Goal: Transaction & Acquisition: Purchase product/service

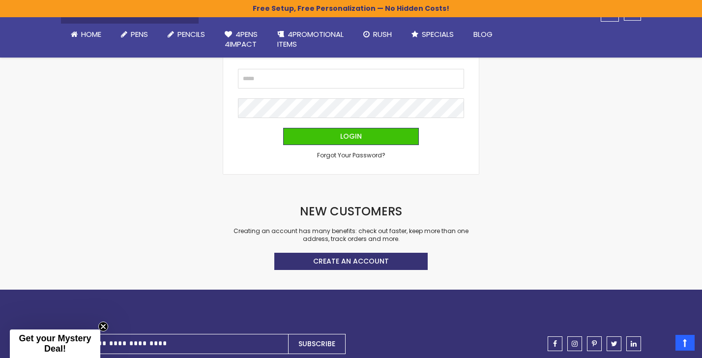
scroll to position [149, 0]
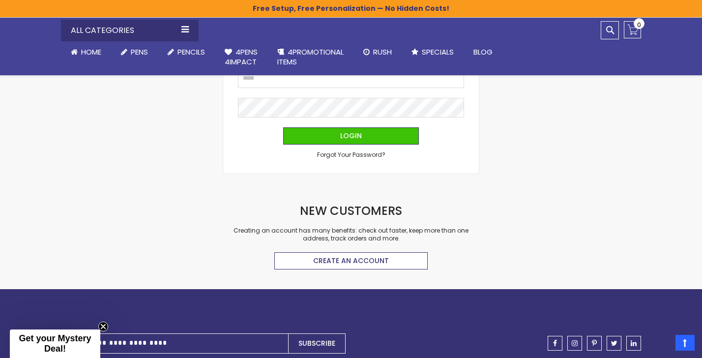
click at [344, 262] on span "Create an Account" at bounding box center [351, 261] width 76 height 10
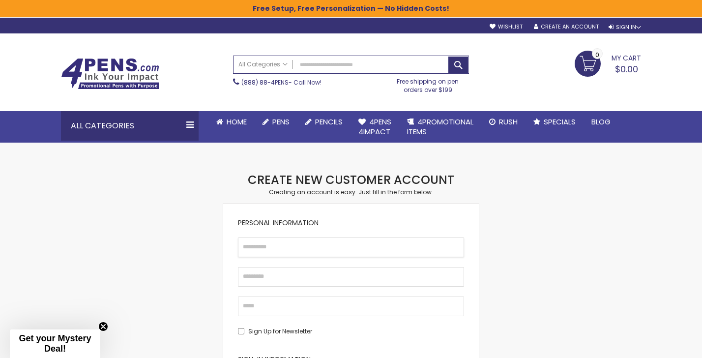
click at [279, 245] on input "First Name" at bounding box center [351, 247] width 226 height 20
type input "*****"
type input "******"
type input "**********"
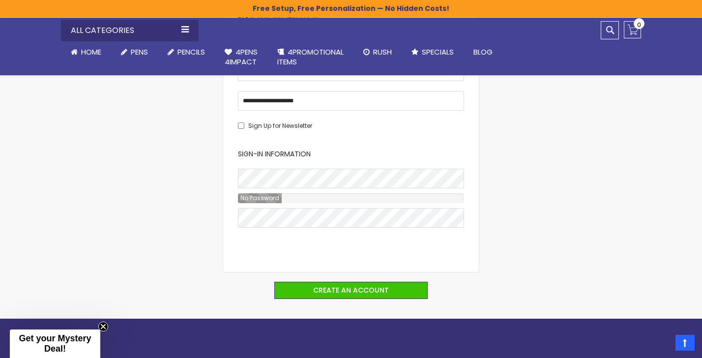
scroll to position [206, 0]
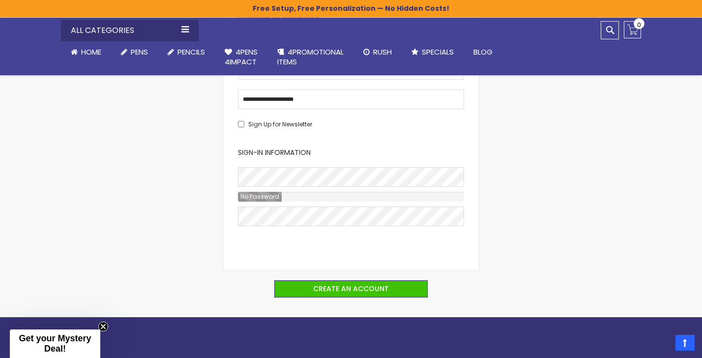
click at [260, 196] on span "No Password" at bounding box center [260, 196] width 44 height 8
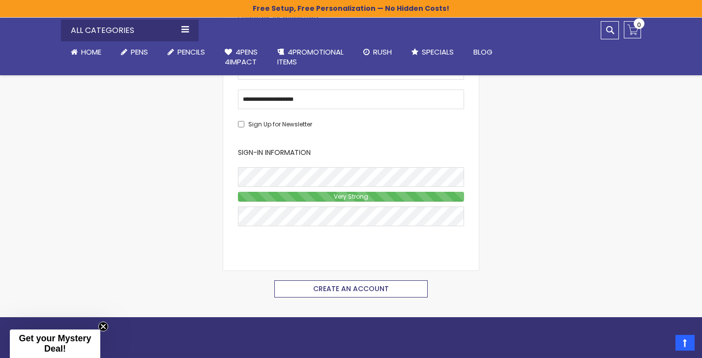
click at [324, 288] on span "Create an Account" at bounding box center [351, 289] width 76 height 10
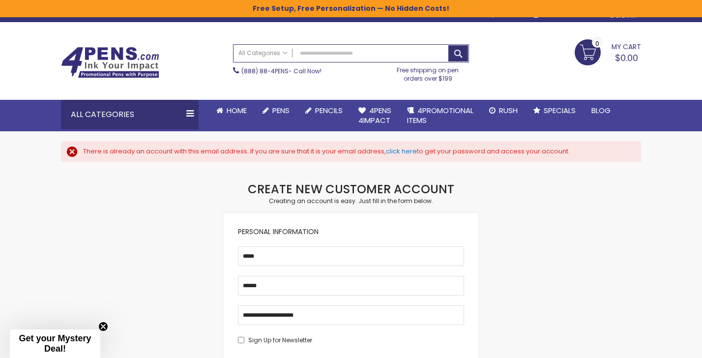
scroll to position [42, 0]
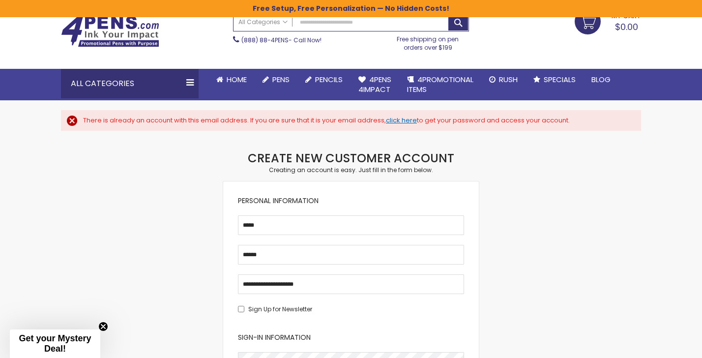
click at [407, 120] on link "click here" at bounding box center [401, 119] width 31 height 9
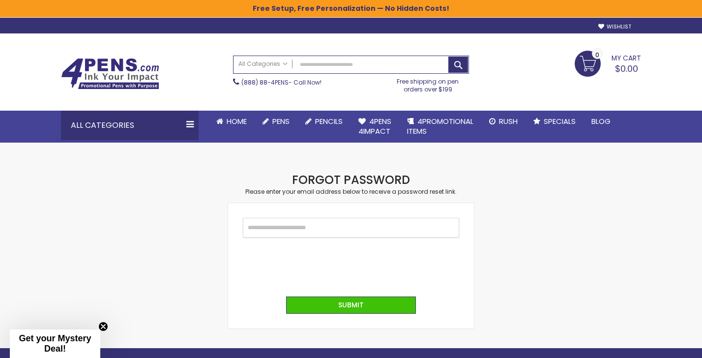
click at [302, 226] on input "Email" at bounding box center [351, 228] width 216 height 20
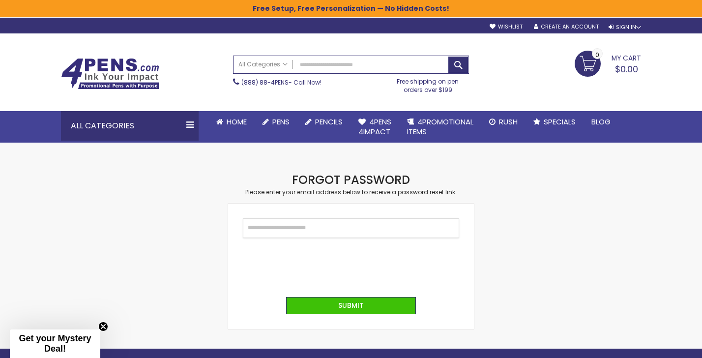
type input "**********"
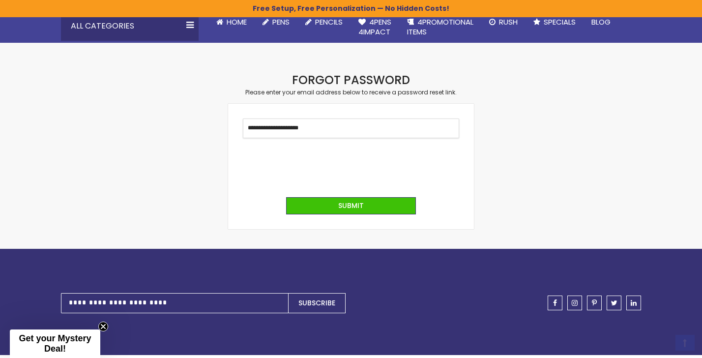
scroll to position [134, 0]
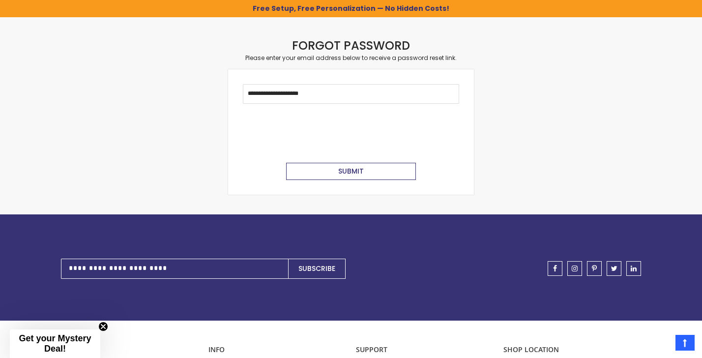
click at [359, 176] on button "Submit" at bounding box center [351, 171] width 130 height 17
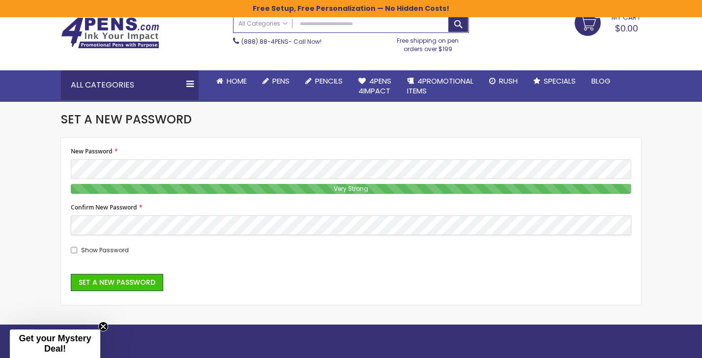
scroll to position [47, 0]
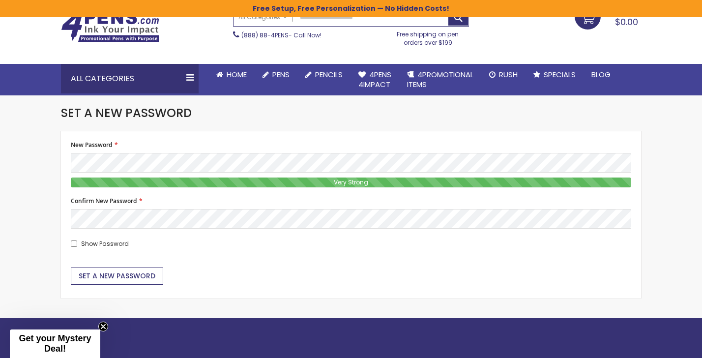
click at [109, 277] on span "Set a New Password" at bounding box center [117, 276] width 77 height 10
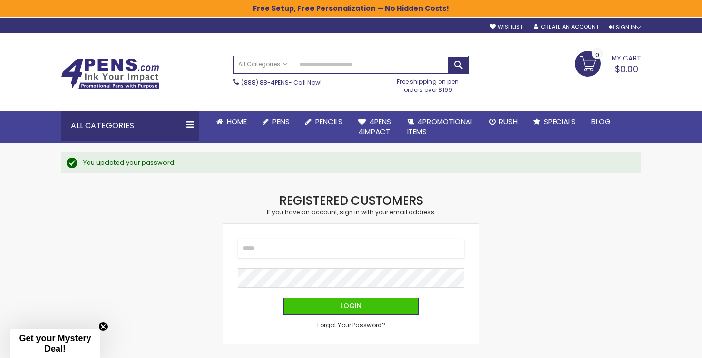
click at [287, 251] on input "Email" at bounding box center [351, 248] width 226 height 20
type input "**********"
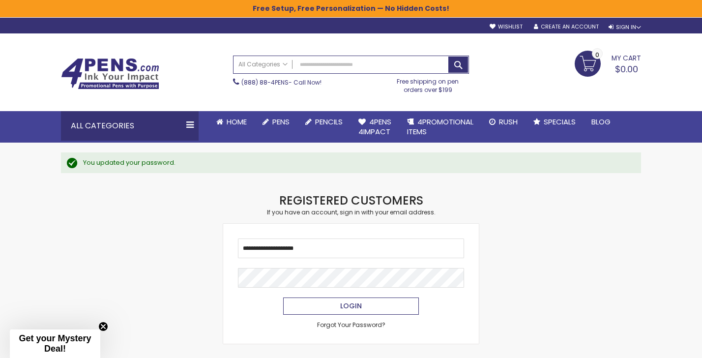
click at [332, 307] on button "Login" at bounding box center [351, 305] width 136 height 17
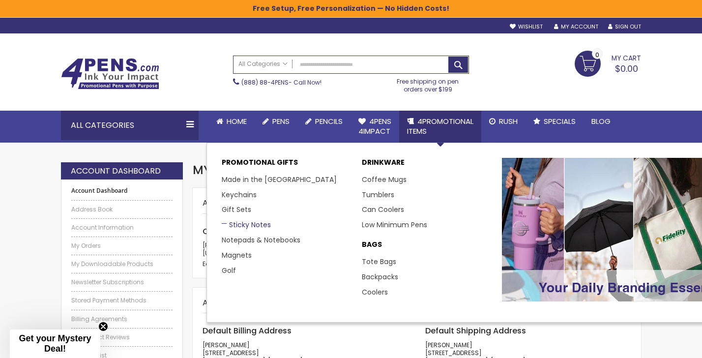
click at [250, 227] on link "Sticky Notes" at bounding box center [246, 225] width 49 height 10
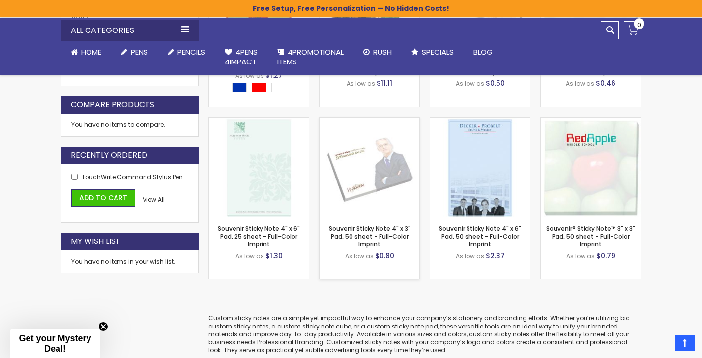
scroll to position [278, 0]
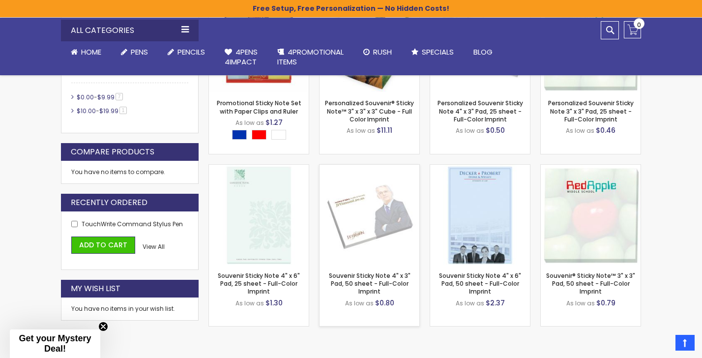
click at [381, 226] on img at bounding box center [369, 215] width 100 height 100
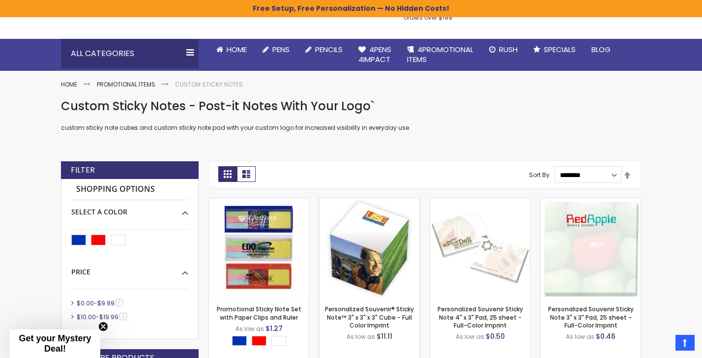
scroll to position [52, 0]
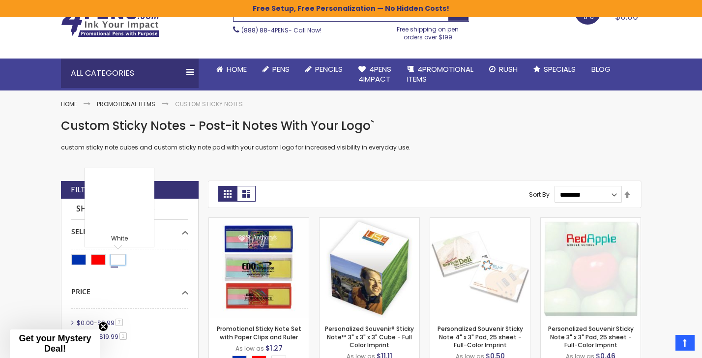
click at [116, 260] on div "White" at bounding box center [118, 259] width 15 height 11
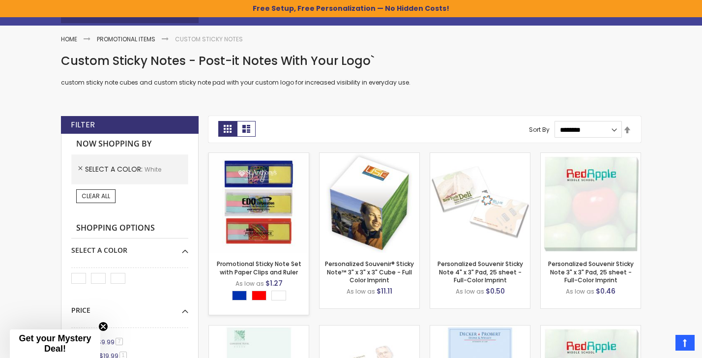
scroll to position [108, 0]
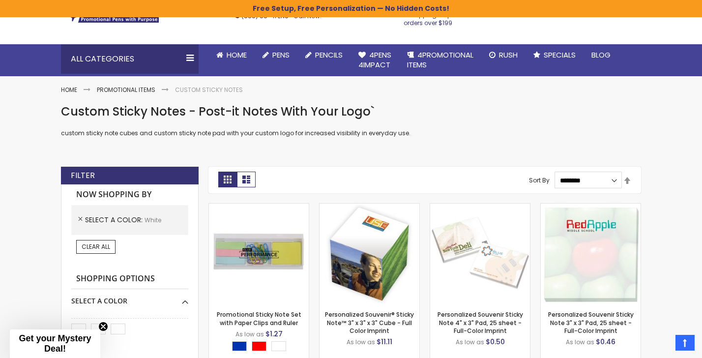
scroll to position [0, 0]
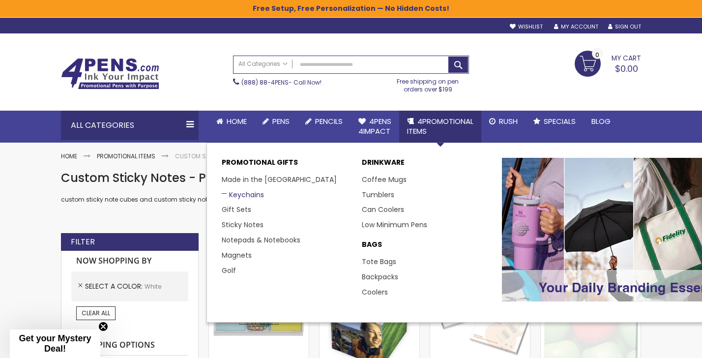
click at [238, 197] on link "Keychains" at bounding box center [243, 195] width 42 height 10
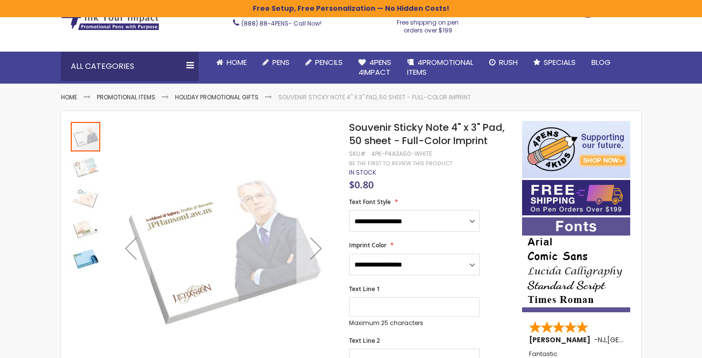
scroll to position [60, 0]
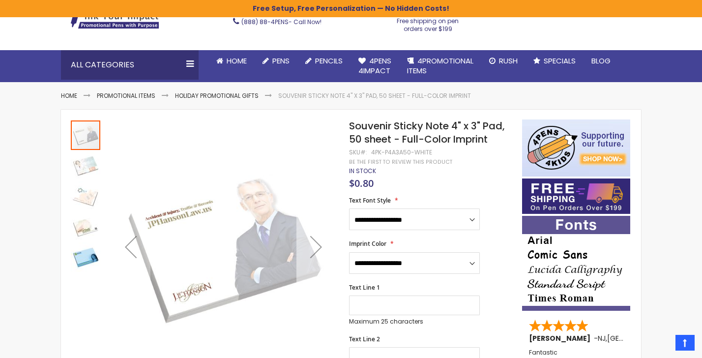
click at [316, 253] on div "Next" at bounding box center [315, 246] width 39 height 39
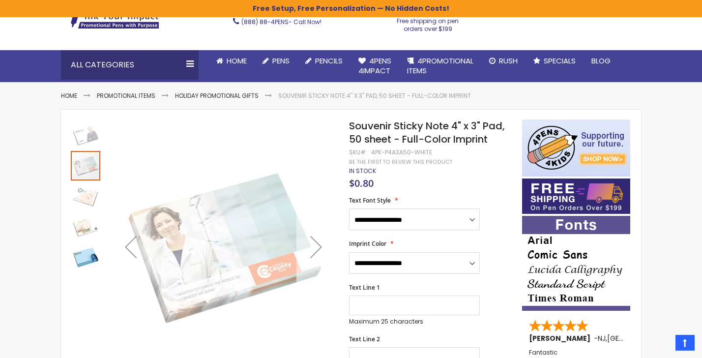
click at [316, 253] on div "Next" at bounding box center [315, 246] width 39 height 39
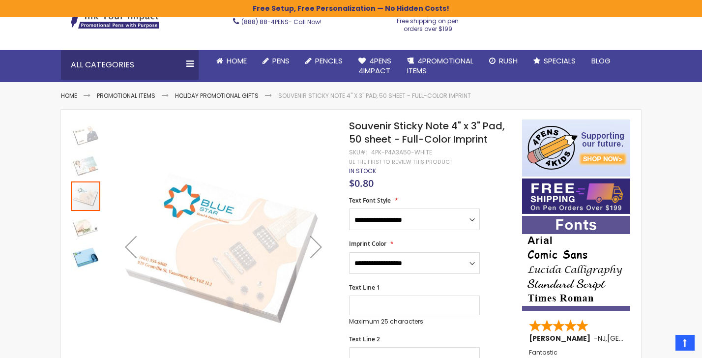
click at [316, 253] on div "Next" at bounding box center [315, 246] width 39 height 39
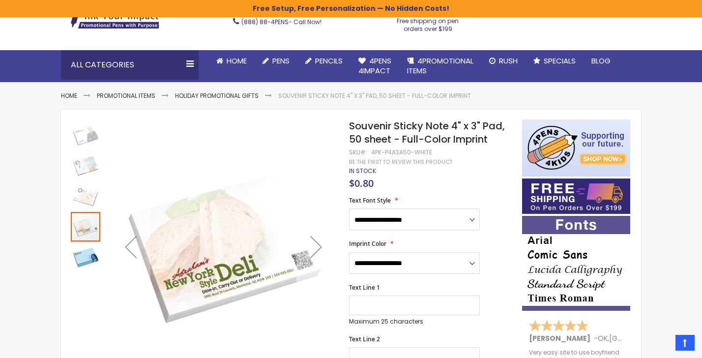
click at [316, 253] on div "Next" at bounding box center [315, 246] width 39 height 39
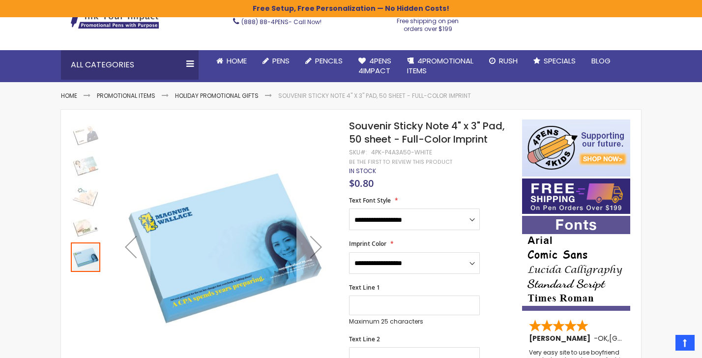
click at [316, 253] on div "Next" at bounding box center [315, 246] width 39 height 39
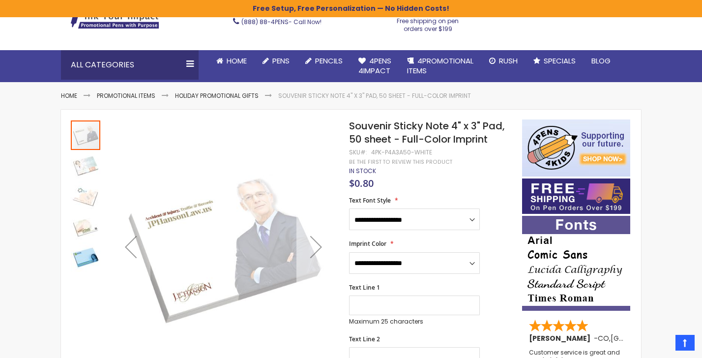
click at [316, 253] on div "Next" at bounding box center [315, 246] width 39 height 39
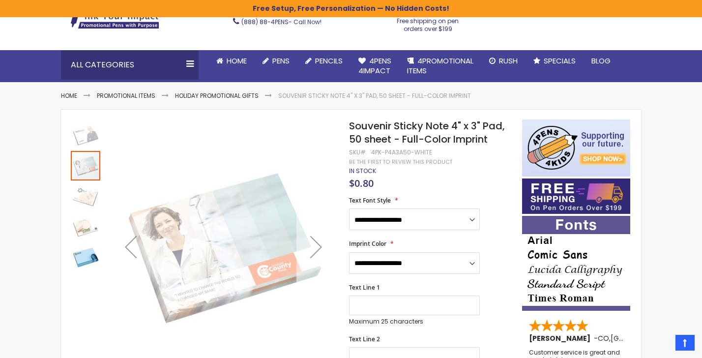
click at [316, 253] on div "Next" at bounding box center [315, 246] width 39 height 39
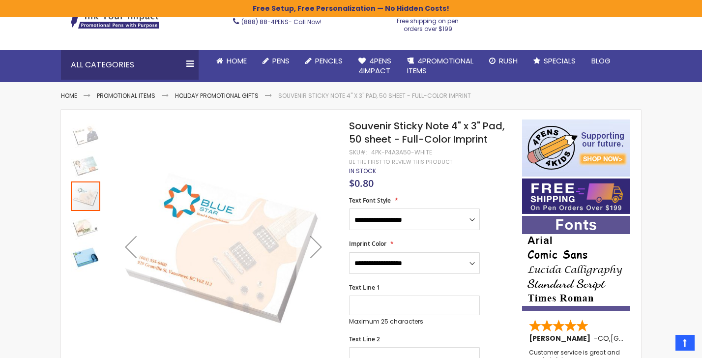
click at [316, 253] on div "Next" at bounding box center [315, 246] width 39 height 39
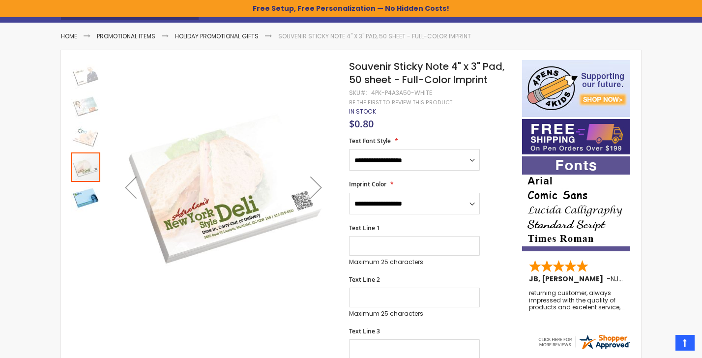
scroll to position [119, 0]
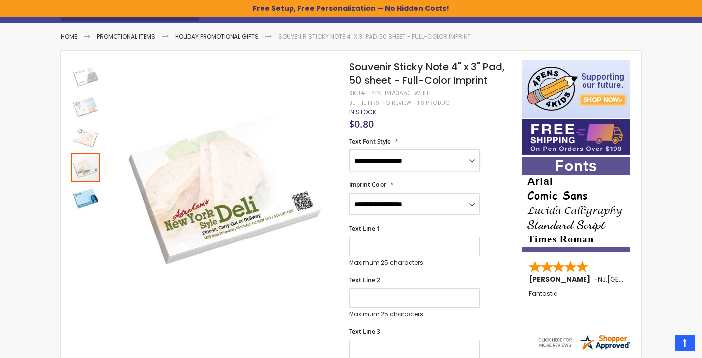
click at [441, 159] on select "**********" at bounding box center [414, 160] width 131 height 22
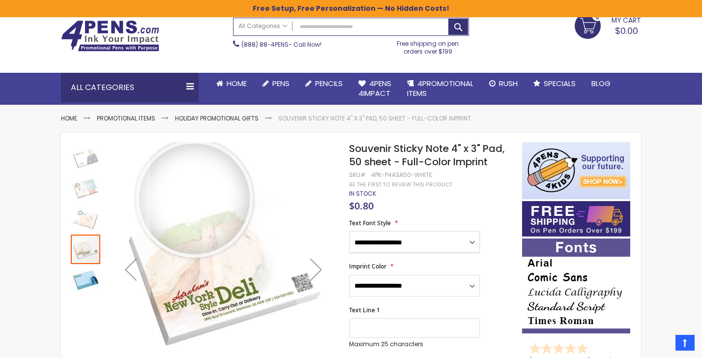
scroll to position [0, 0]
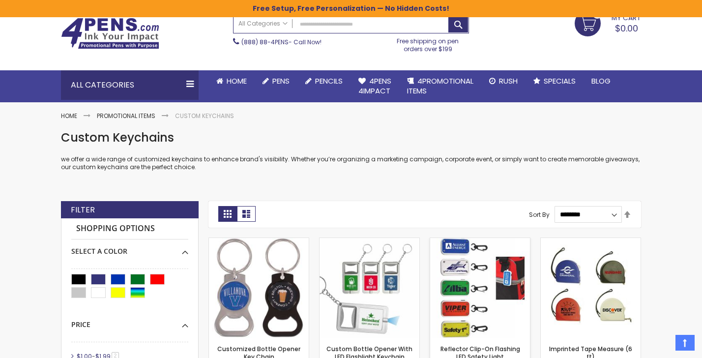
scroll to position [38, 0]
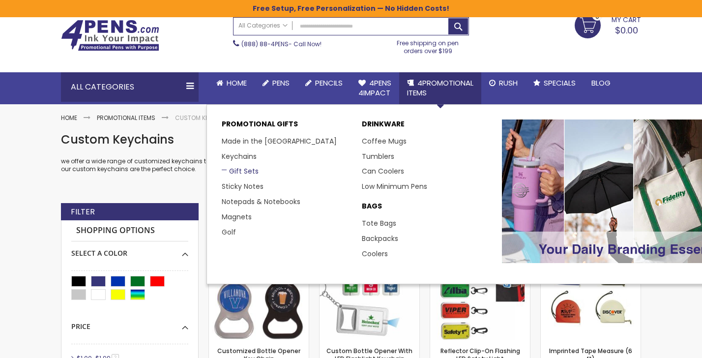
click at [245, 173] on link "Gift Sets" at bounding box center [240, 171] width 37 height 10
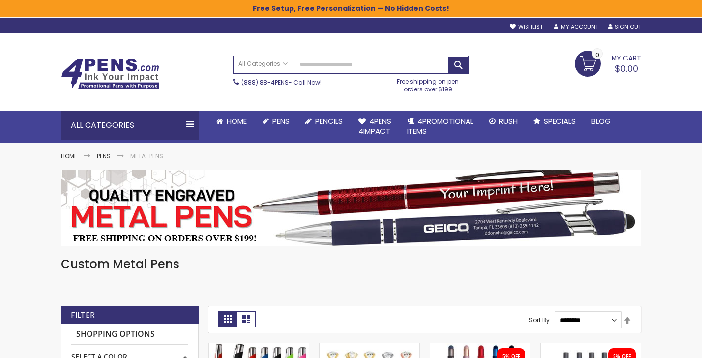
scroll to position [41, 0]
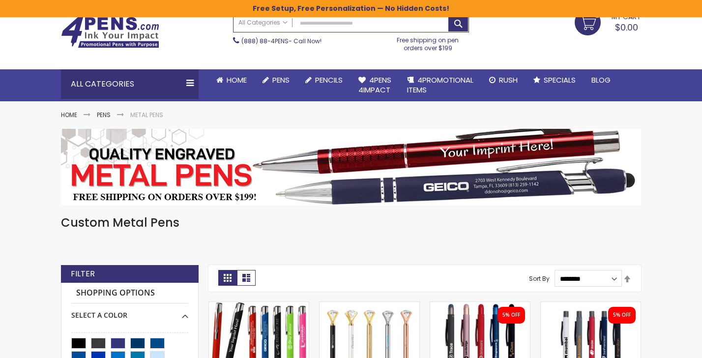
click at [531, 187] on img at bounding box center [351, 167] width 580 height 76
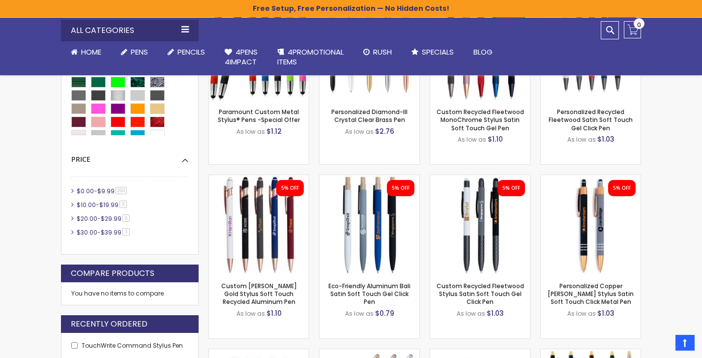
scroll to position [343, 0]
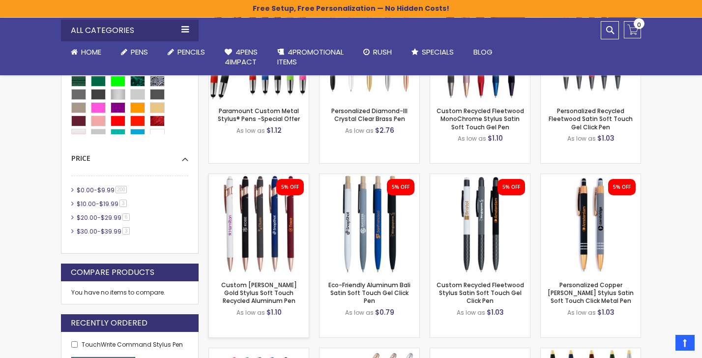
click at [288, 236] on img at bounding box center [259, 224] width 100 height 100
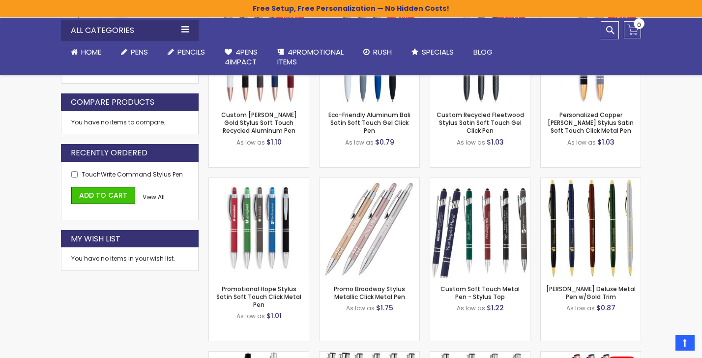
scroll to position [513, 0]
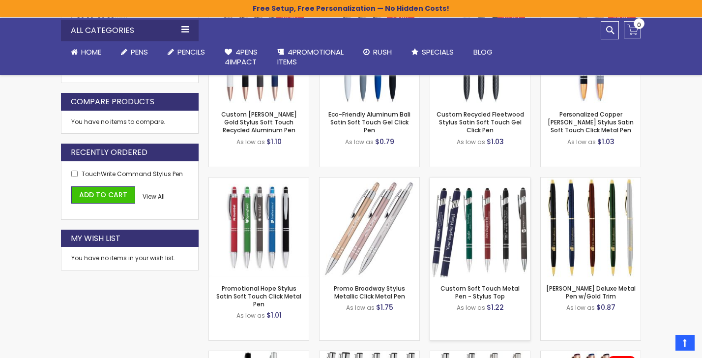
click at [494, 247] on img at bounding box center [480, 227] width 100 height 100
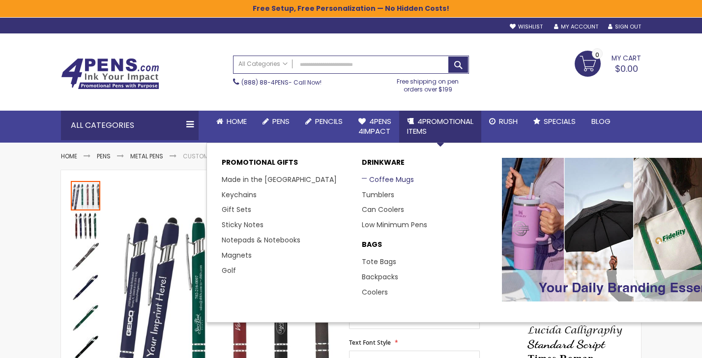
click at [379, 176] on link "Coffee Mugs" at bounding box center [388, 179] width 52 height 10
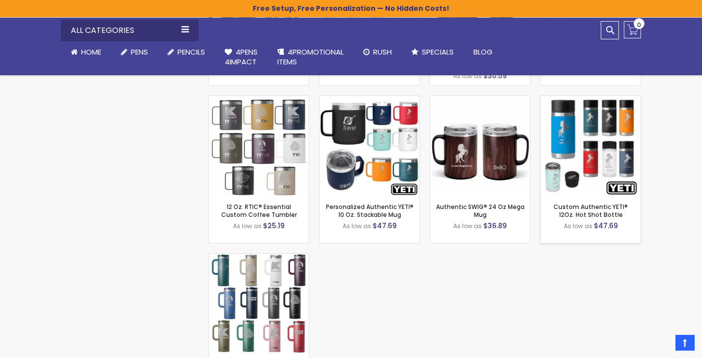
scroll to position [723, 0]
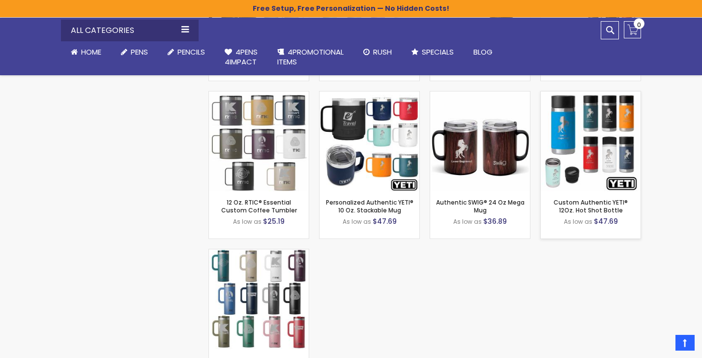
click at [578, 151] on img at bounding box center [591, 141] width 100 height 100
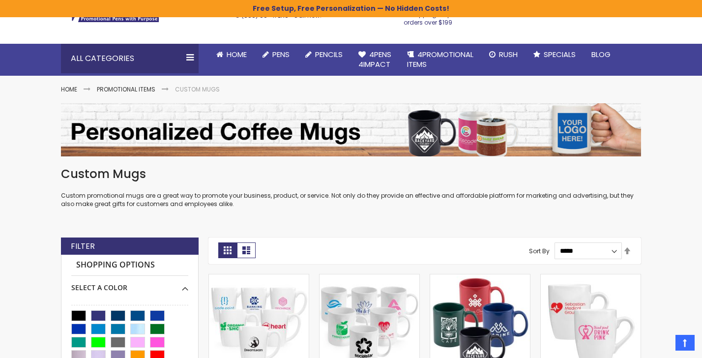
scroll to position [21, 0]
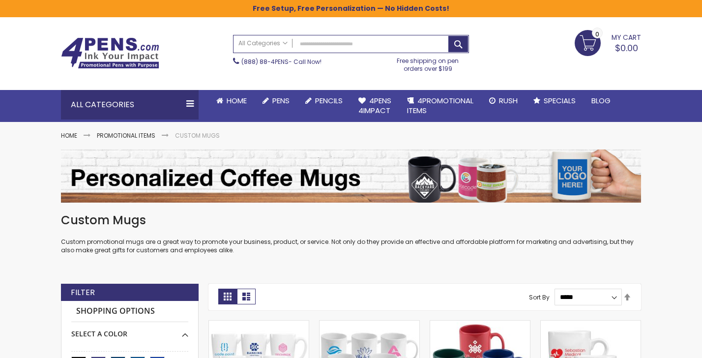
click at [109, 58] on img at bounding box center [110, 52] width 98 height 31
